Goal: Find contact information: Find contact information

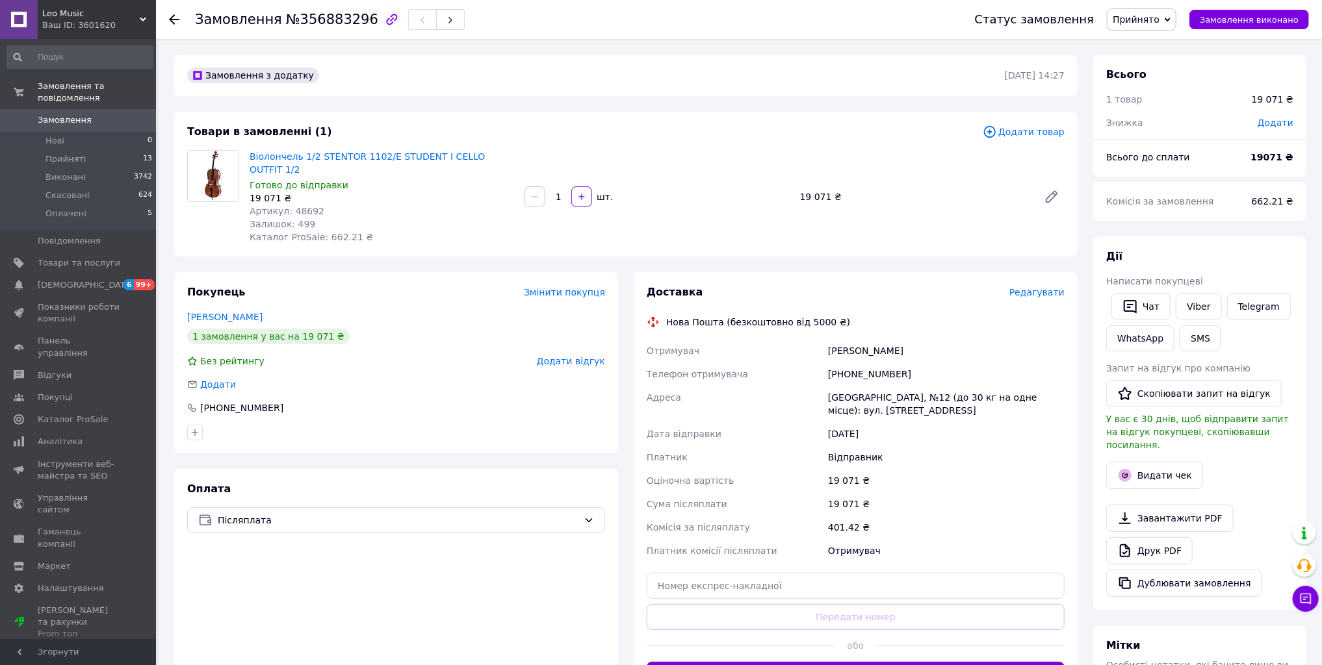
click at [863, 363] on div "[PHONE_NUMBER]" at bounding box center [946, 374] width 242 height 23
copy div "[PHONE_NUMBER]"
click at [845, 389] on div "[GEOGRAPHIC_DATA], №12 (до 30 кг на одне місце): вул. [STREET_ADDRESS]" at bounding box center [946, 404] width 242 height 36
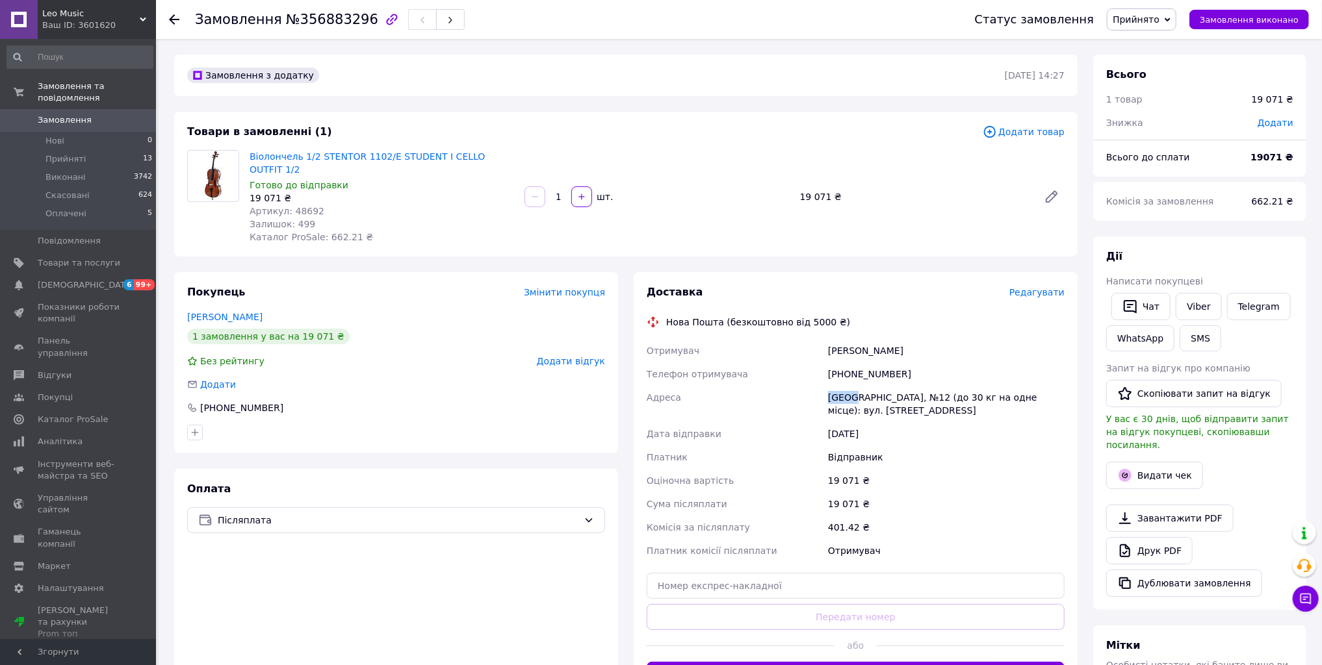
click at [845, 389] on div "[GEOGRAPHIC_DATA], №12 (до 30 кг на одне місце): вул. [STREET_ADDRESS]" at bounding box center [946, 404] width 242 height 36
click at [912, 388] on div "[GEOGRAPHIC_DATA], №12 (до 30 кг на одне місце): вул. [STREET_ADDRESS]" at bounding box center [946, 404] width 242 height 36
click at [912, 389] on div "[GEOGRAPHIC_DATA], №12 (до 30 кг на одне місце): вул. [STREET_ADDRESS]" at bounding box center [946, 404] width 242 height 36
click at [978, 390] on div "[GEOGRAPHIC_DATA], №12 (до 30 кг на одне місце): вул. [STREET_ADDRESS]" at bounding box center [946, 404] width 242 height 36
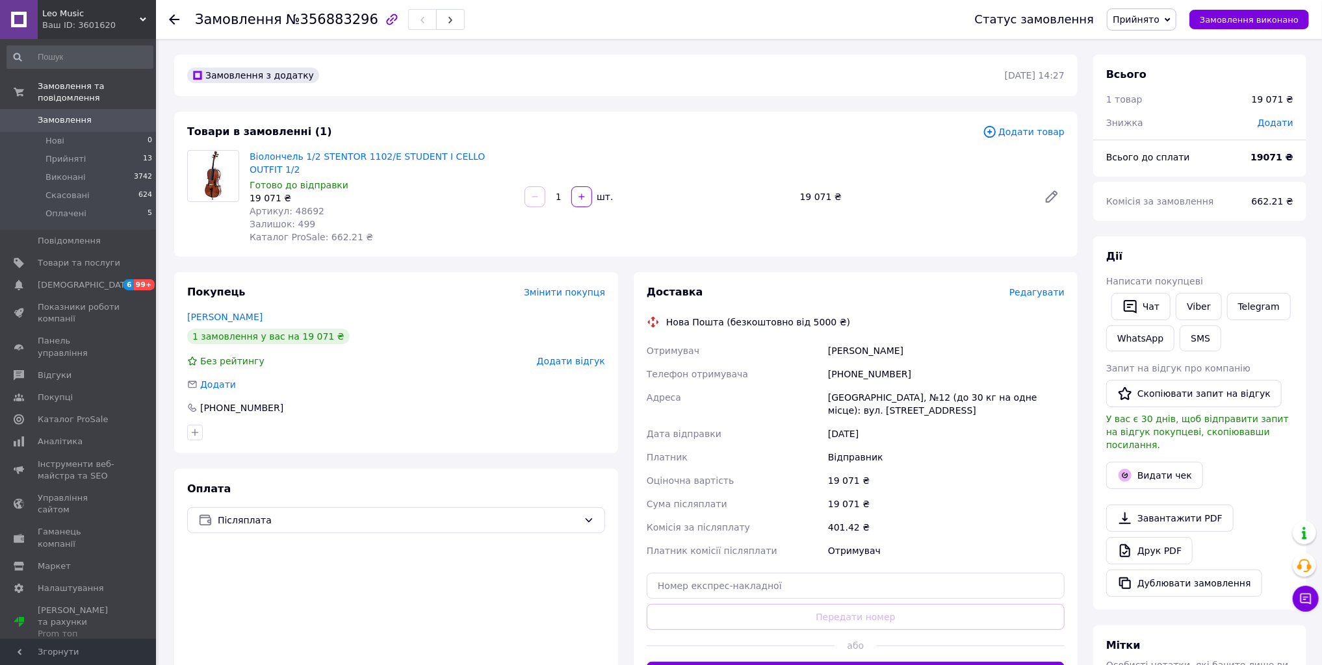
click at [809, 469] on div "Оціночна вартість" at bounding box center [734, 480] width 181 height 23
